Goal: Navigation & Orientation: Find specific page/section

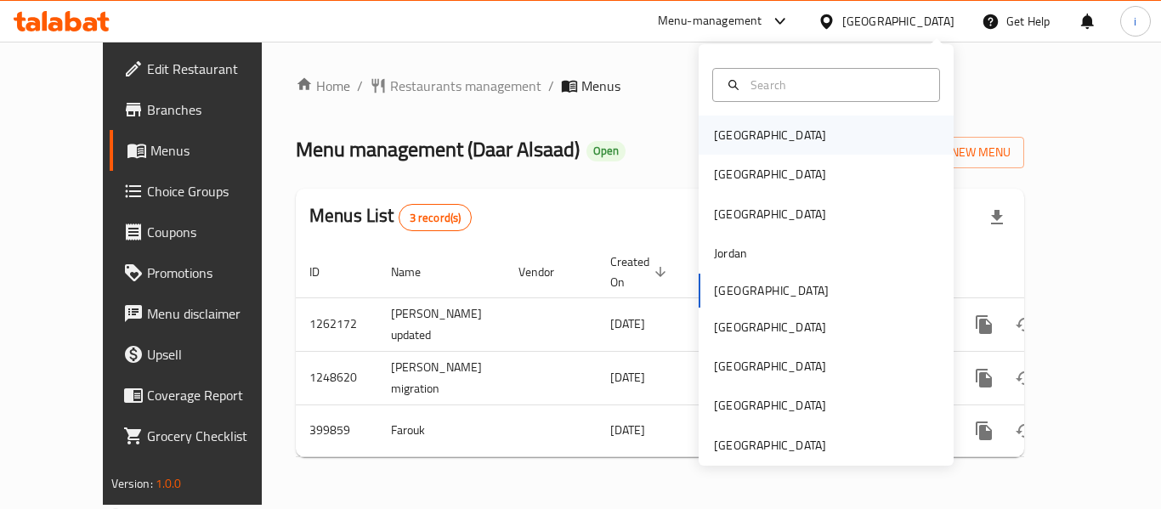
click at [743, 140] on div "[GEOGRAPHIC_DATA]" at bounding box center [769, 135] width 139 height 39
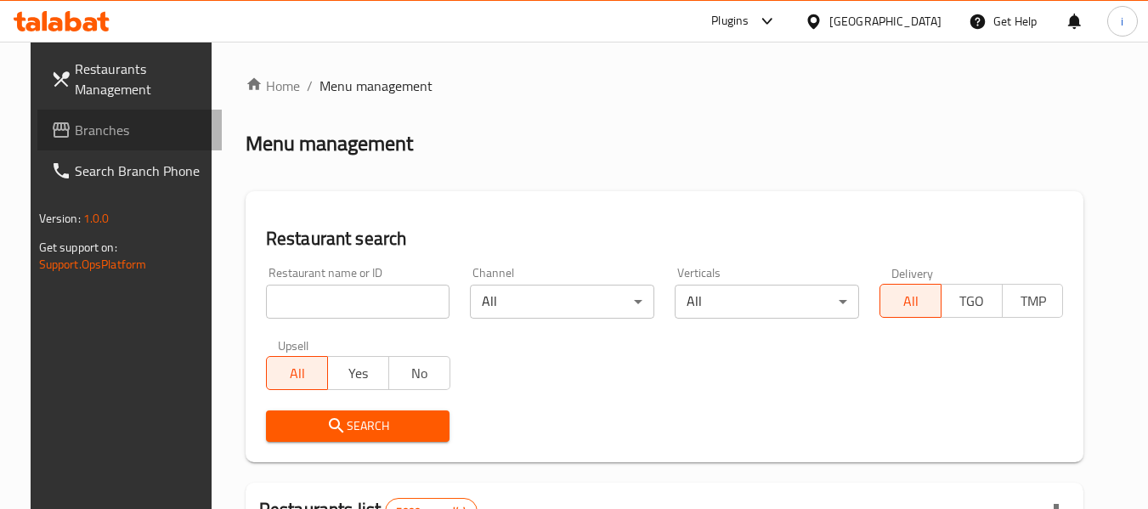
click at [75, 133] on span "Branches" at bounding box center [142, 130] width 134 height 20
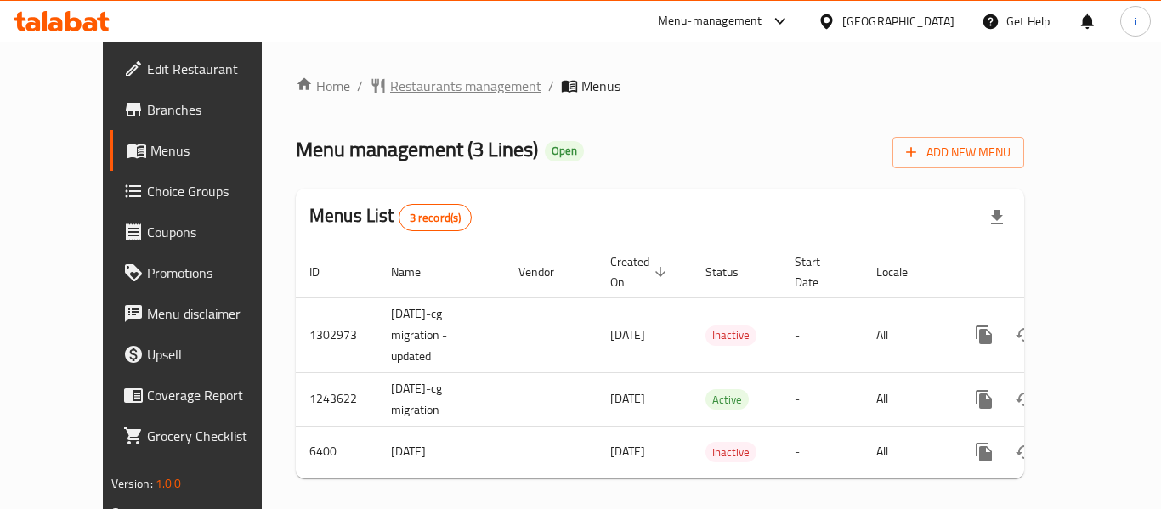
click at [390, 86] on span "Restaurants management" at bounding box center [465, 86] width 151 height 20
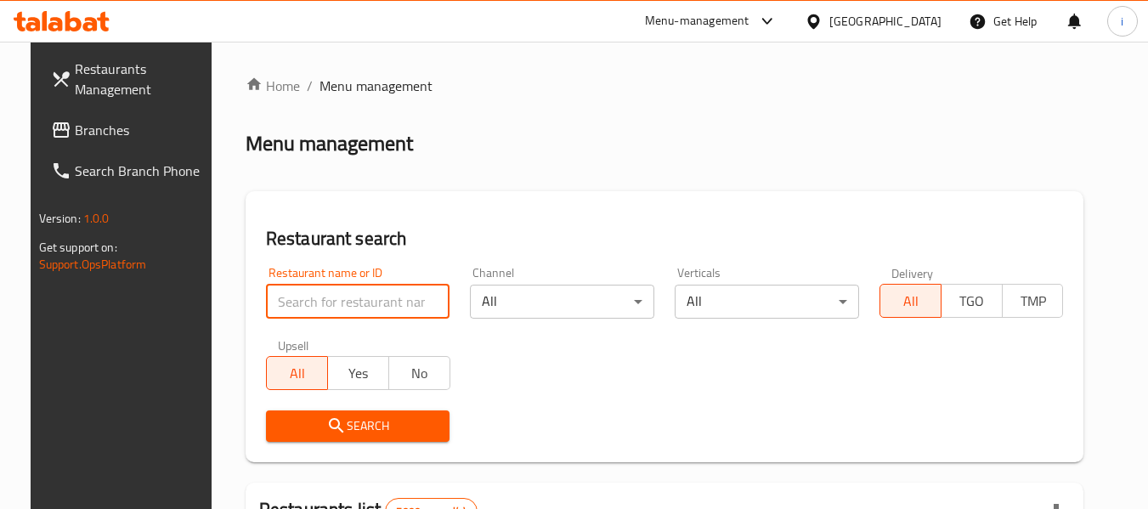
click at [340, 297] on input "search" at bounding box center [358, 302] width 184 height 34
paste input "2340"
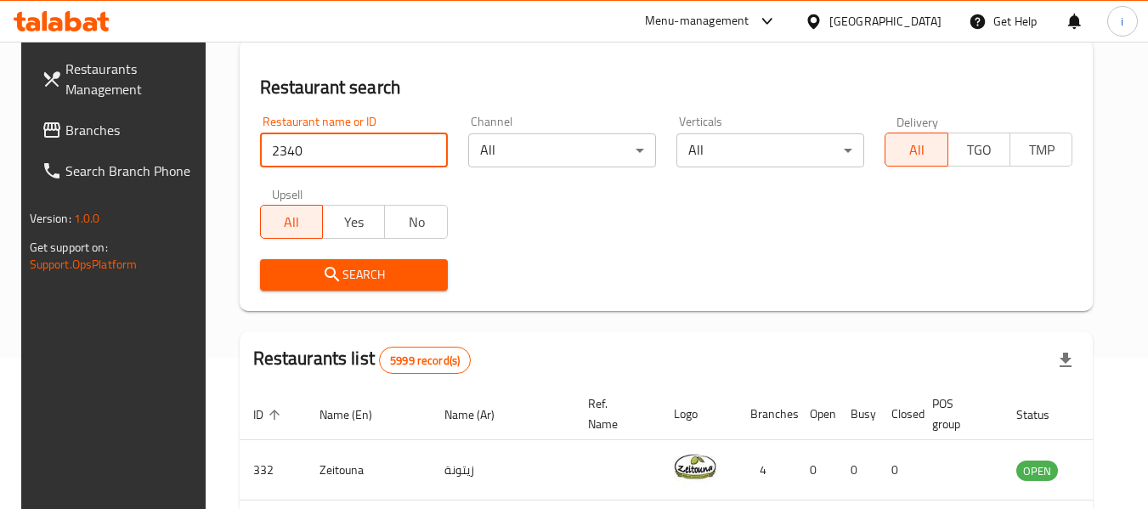
scroll to position [170, 0]
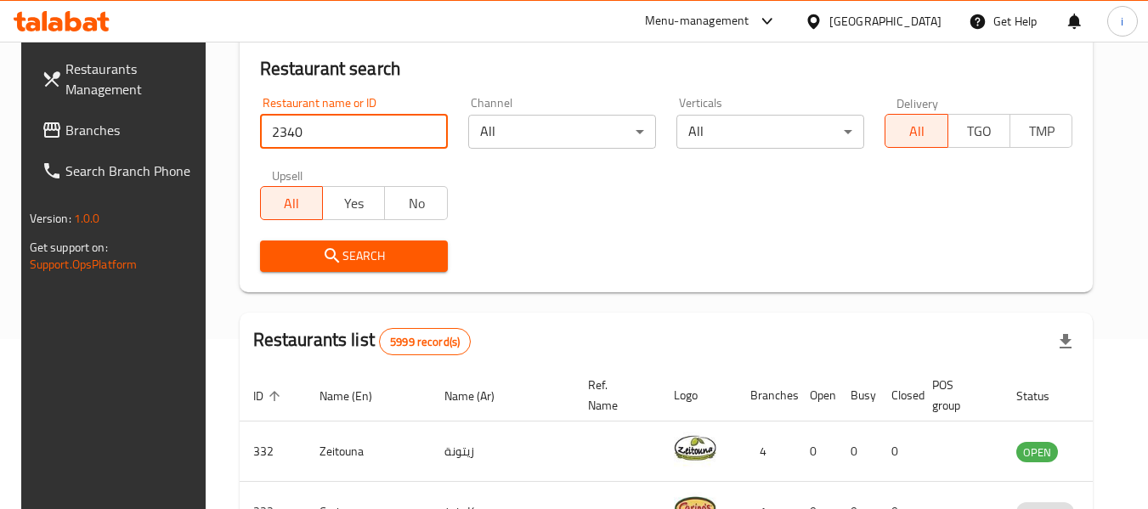
type input "2340"
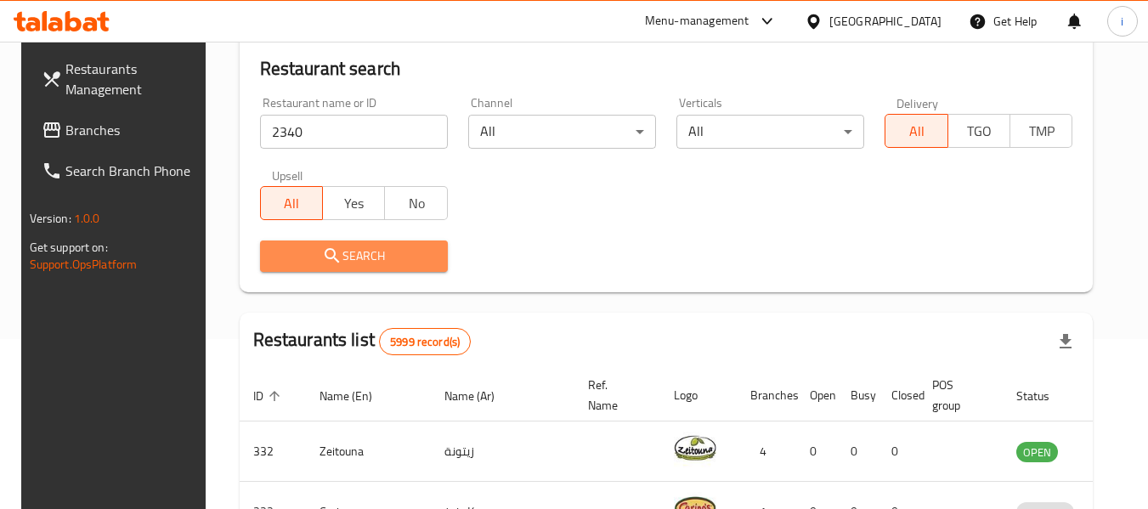
click at [359, 254] on span "Search" at bounding box center [354, 256] width 161 height 21
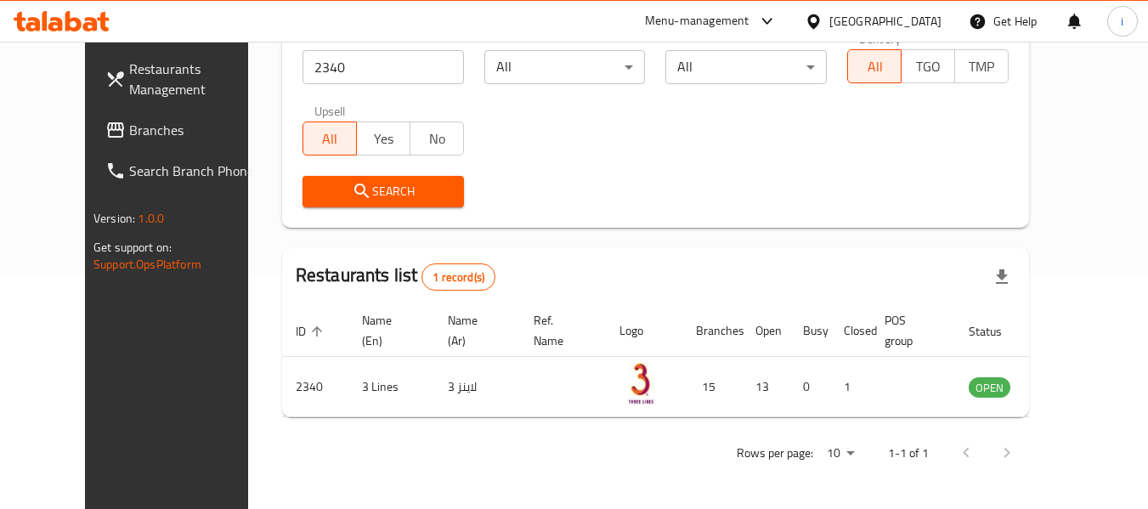
scroll to position [65, 0]
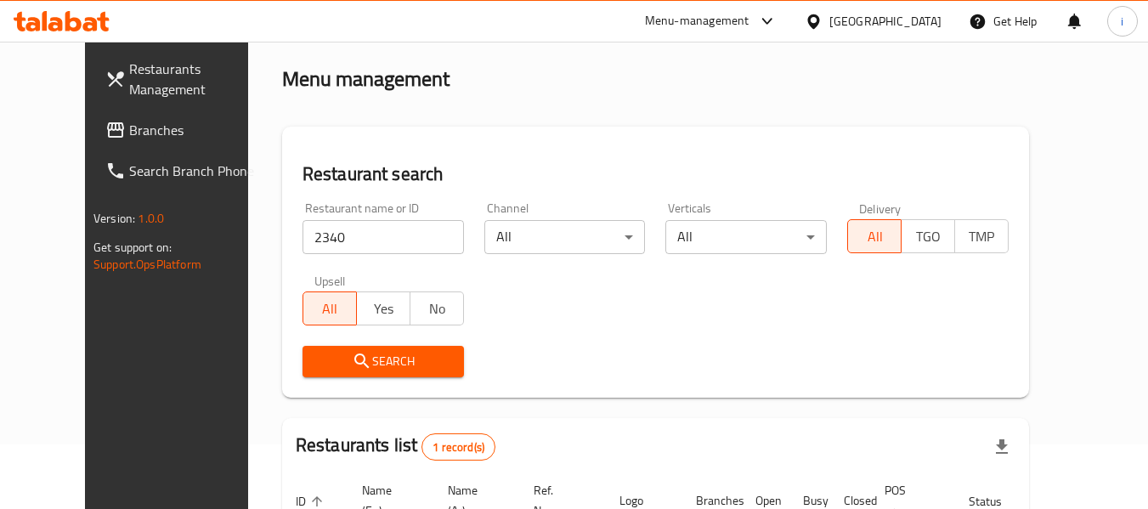
click at [129, 131] on span "Branches" at bounding box center [196, 130] width 134 height 20
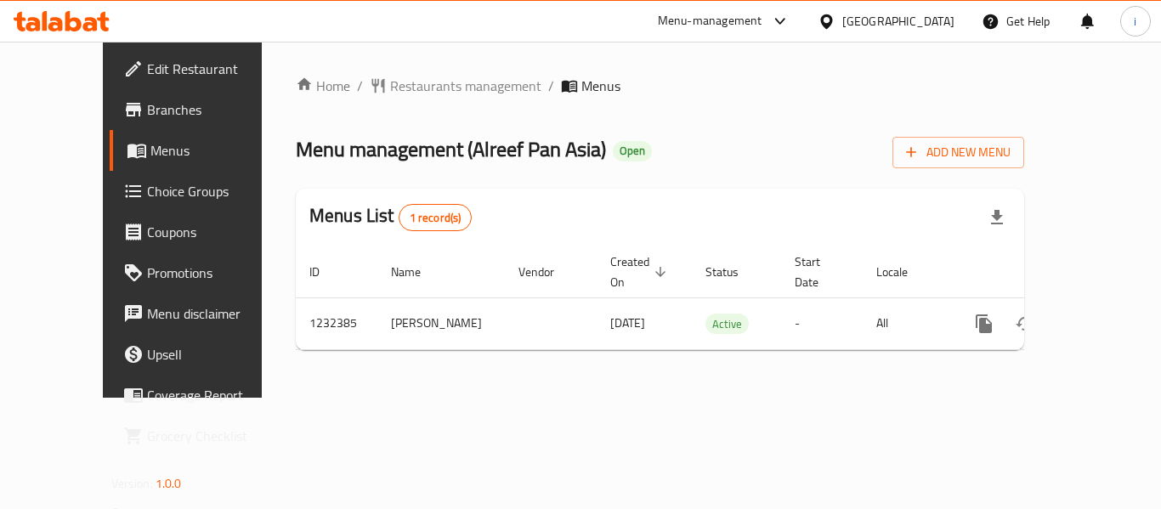
click at [917, 23] on div "[GEOGRAPHIC_DATA]" at bounding box center [898, 21] width 112 height 19
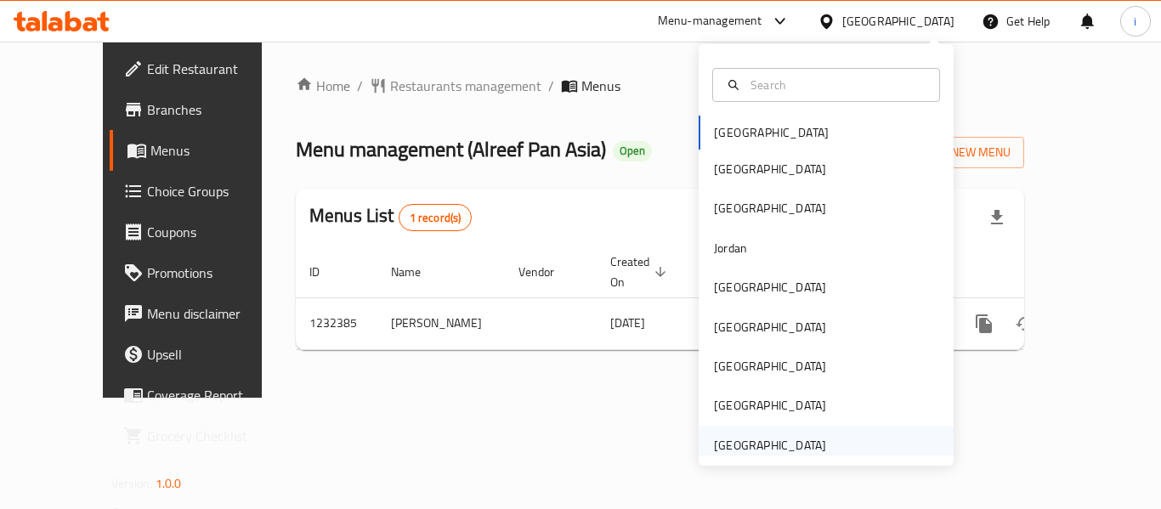
click at [718, 446] on div "[GEOGRAPHIC_DATA]" at bounding box center [770, 445] width 112 height 19
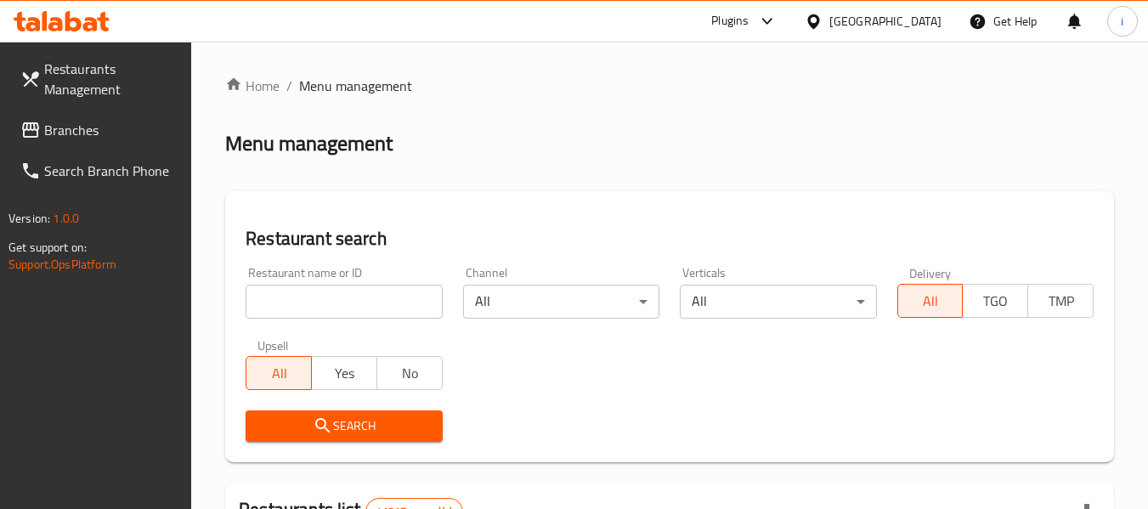
click at [98, 129] on span "Branches" at bounding box center [111, 130] width 134 height 20
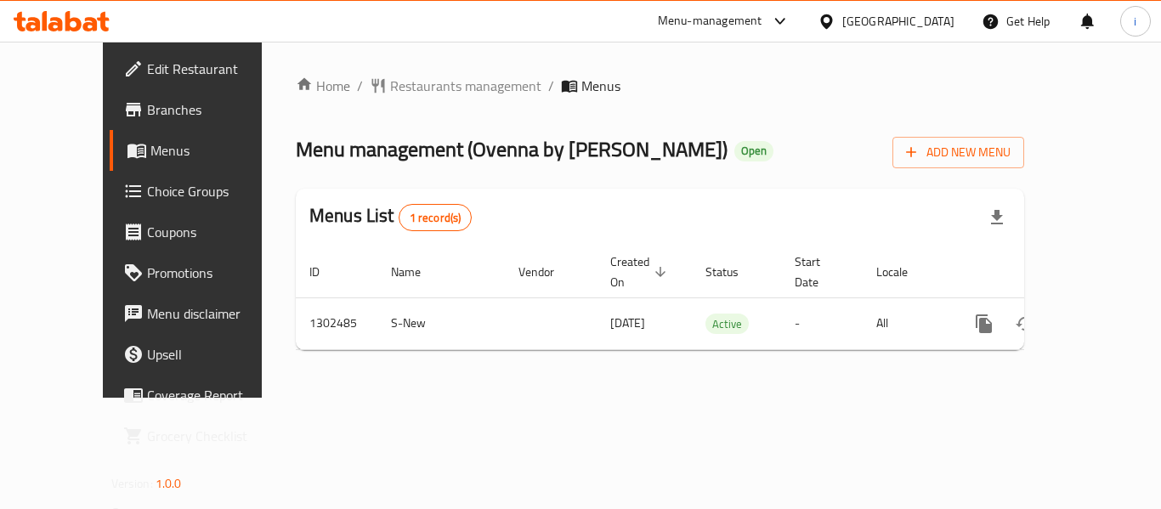
click at [854, 14] on div "[GEOGRAPHIC_DATA]" at bounding box center [898, 21] width 112 height 19
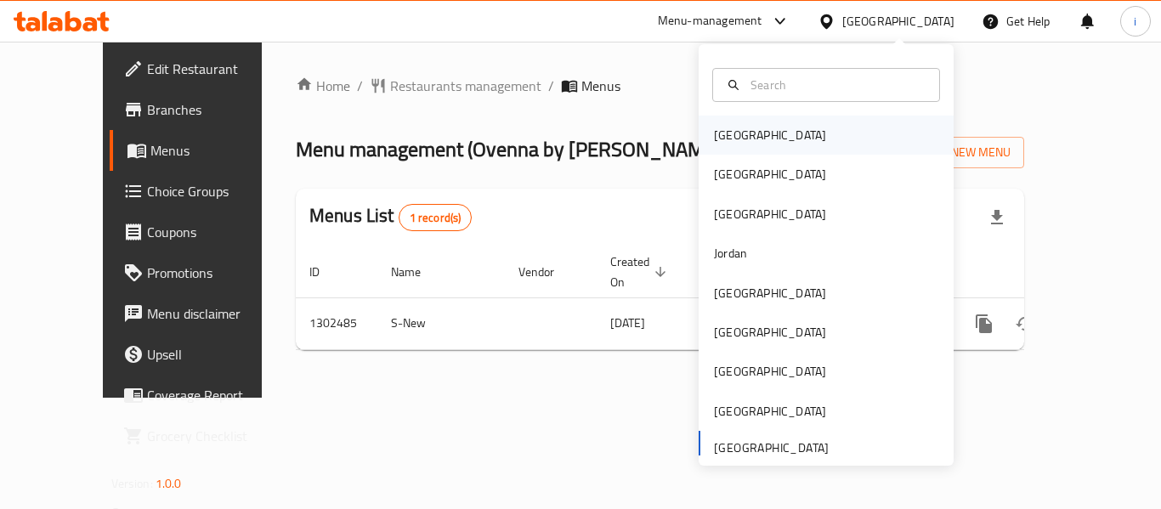
click at [722, 137] on div "[GEOGRAPHIC_DATA]" at bounding box center [770, 135] width 112 height 19
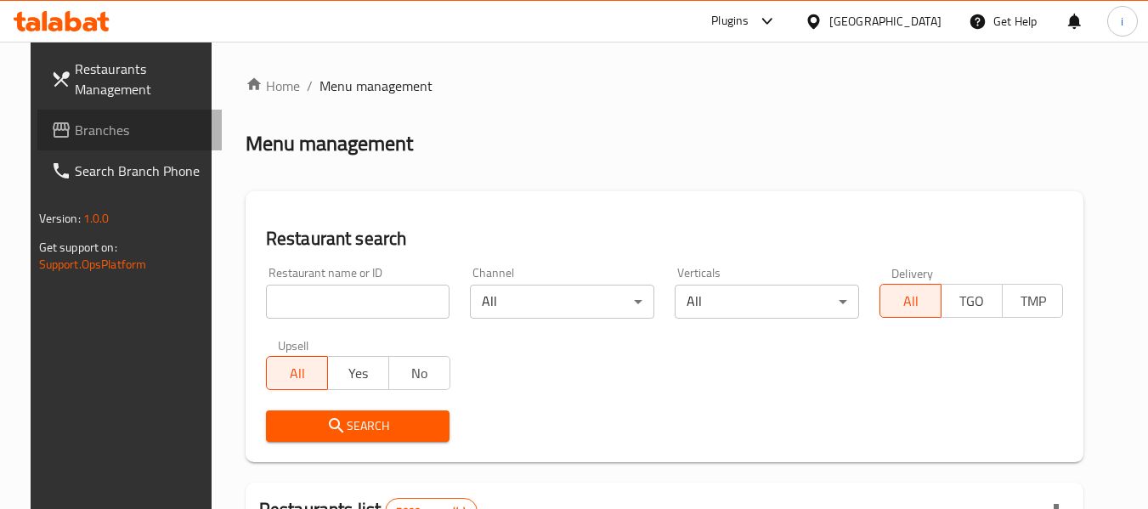
click at [105, 132] on span "Branches" at bounding box center [142, 130] width 134 height 20
